Goal: Communication & Community: Answer question/provide support

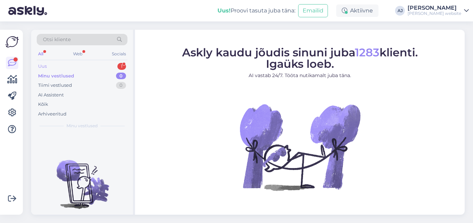
click at [38, 66] on div "Uus 1" at bounding box center [82, 67] width 91 height 10
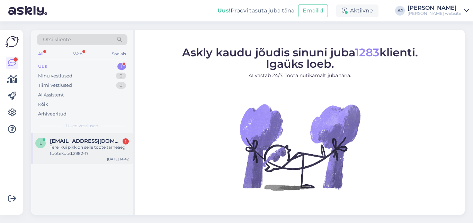
click at [63, 141] on span "[EMAIL_ADDRESS][DOMAIN_NAME]" at bounding box center [86, 141] width 72 height 6
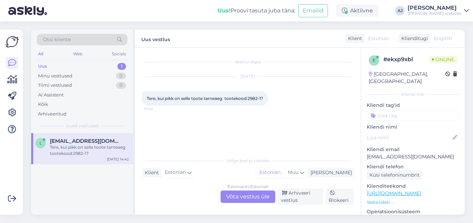
click at [238, 196] on div "Estonian to Estonian Võta vestlus üle" at bounding box center [247, 197] width 55 height 12
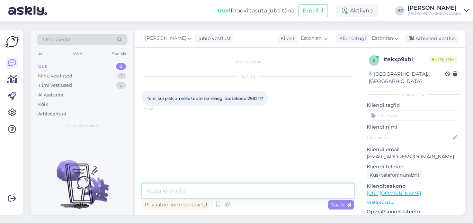
click at [158, 191] on textarea at bounding box center [248, 191] width 212 height 15
type textarea "Tere"
drag, startPoint x: 342, startPoint y: 206, endPoint x: 336, endPoint y: 203, distance: 6.8
click at [342, 206] on span "Saada" at bounding box center [341, 205] width 20 height 6
click at [163, 189] on textarea at bounding box center [248, 191] width 212 height 15
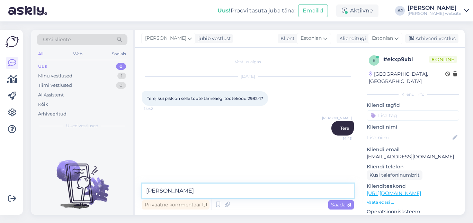
type textarea "J"
type textarea "3-5 tööpäeva meie esindusse"
drag, startPoint x: 343, startPoint y: 205, endPoint x: 334, endPoint y: 203, distance: 9.1
click at [343, 205] on span "Saada" at bounding box center [341, 205] width 20 height 6
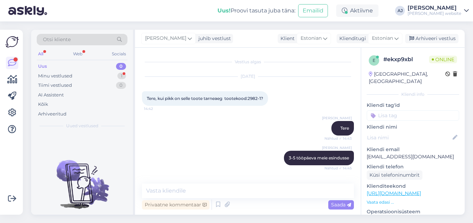
scroll to position [25, 0]
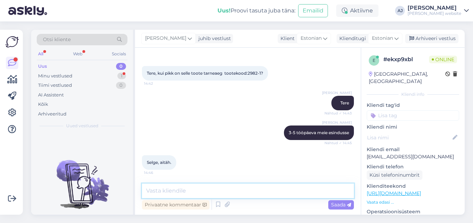
click at [152, 185] on textarea at bounding box center [248, 191] width 212 height 15
type textarea "Palun"
click at [341, 204] on span "Saada" at bounding box center [341, 205] width 20 height 6
